Goal: Information Seeking & Learning: Find contact information

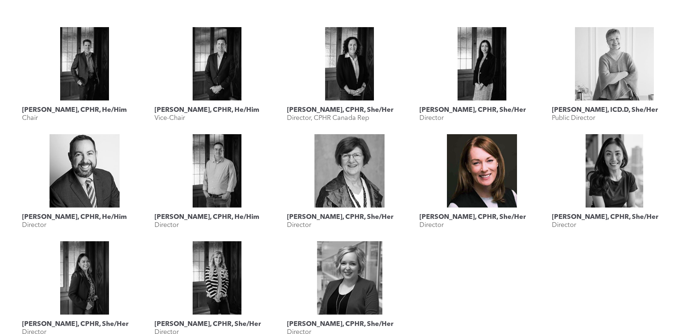
scroll to position [330, 0]
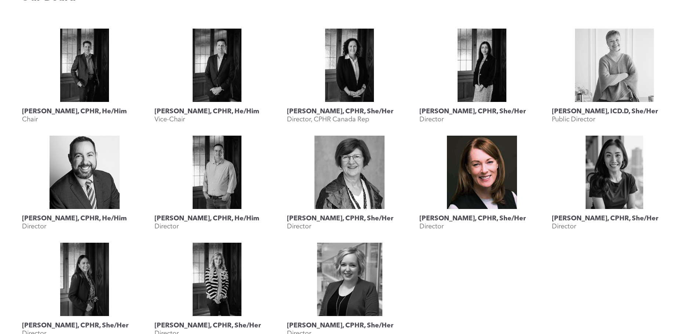
click at [481, 186] on link "Karen Krull, CPHR, She/Her" at bounding box center [481, 172] width 125 height 73
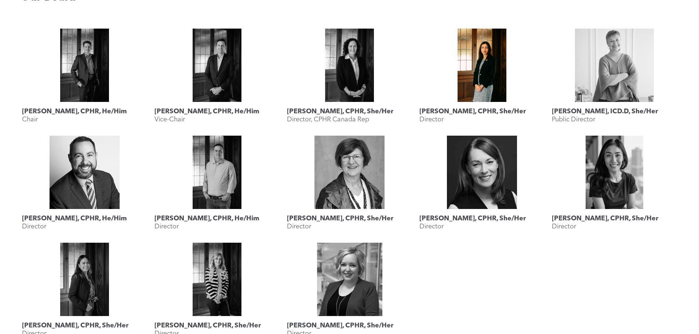
click at [481, 85] on link "Mahyar Alinejad, CPHR, She/Her" at bounding box center [481, 65] width 125 height 73
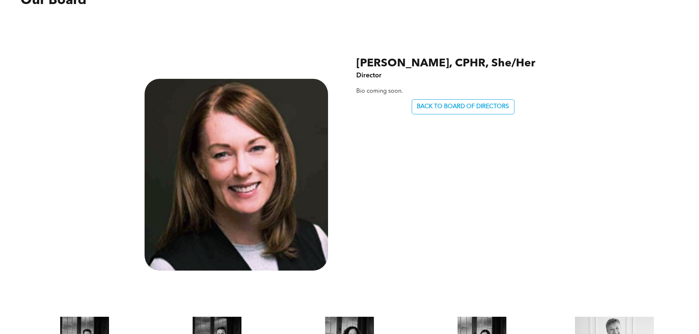
scroll to position [330, 0]
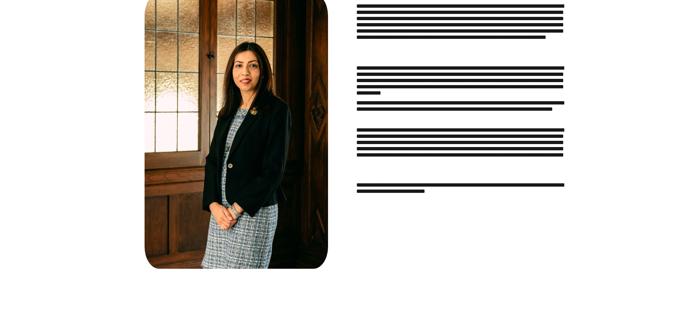
scroll to position [403, 0]
